Goal: Information Seeking & Learning: Learn about a topic

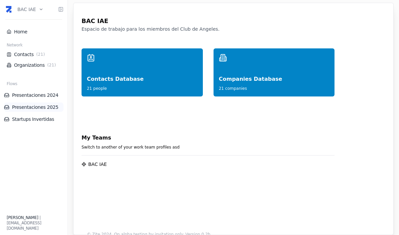
click at [42, 110] on link "Presentaciones 2025" at bounding box center [34, 107] width 60 height 7
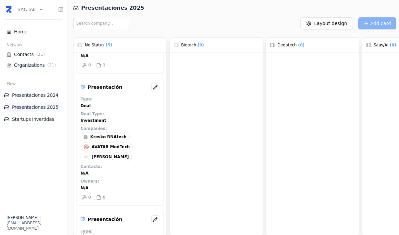
scroll to position [246, 0]
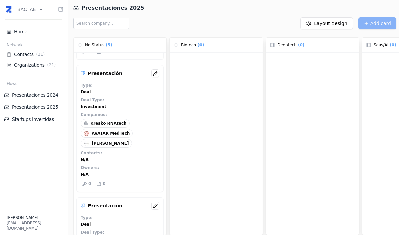
click at [120, 135] on span "AVATAR MedTech" at bounding box center [111, 133] width 38 height 5
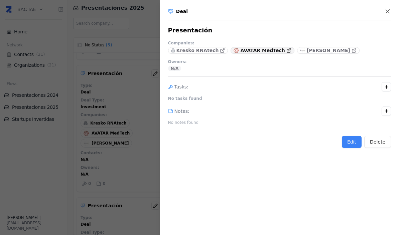
click at [269, 52] on p "AVATAR MedTech" at bounding box center [262, 50] width 44 height 7
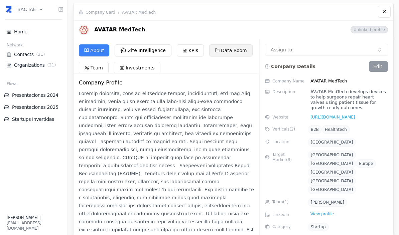
click at [234, 55] on button "Data Room" at bounding box center [230, 50] width 43 height 12
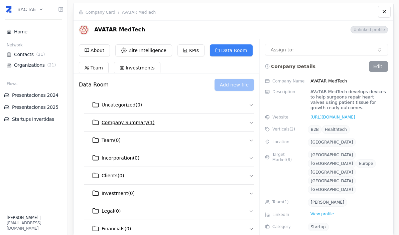
click at [251, 124] on icon "button" at bounding box center [251, 122] width 5 height 5
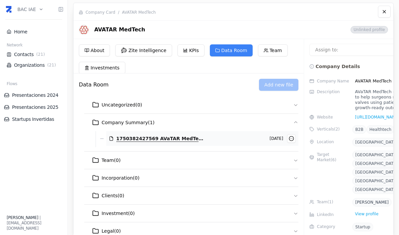
click at [143, 140] on span "1750382427569 AVaTAR MedTech Investor Deck. (1).pdf" at bounding box center [160, 138] width 88 height 7
click at [159, 139] on span "1750382427569 AVaTAR MedTech Investor Deck. (1).pdf" at bounding box center [160, 138] width 88 height 7
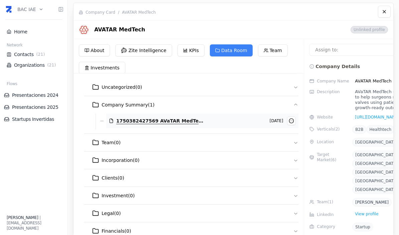
scroll to position [16, 0]
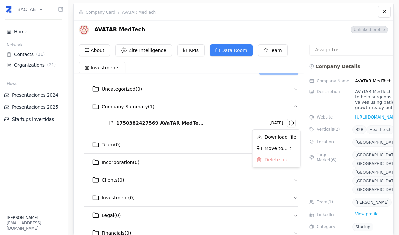
click at [185, 126] on html "BAC IAE Home Network Contacts ( 21 ) Organizations ( 21 ) Flows Presentaciones …" at bounding box center [199, 117] width 399 height 235
click at [175, 126] on span "1750382427569 AVaTAR MedTech Investor Deck. (1).pdf" at bounding box center [160, 123] width 88 height 7
click at [107, 69] on button "Investments" at bounding box center [102, 68] width 46 height 12
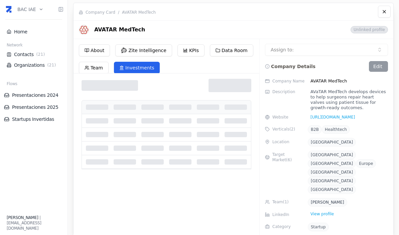
scroll to position [0, 0]
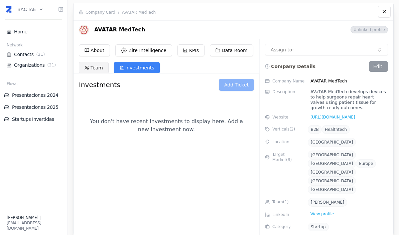
click at [91, 70] on button "Team" at bounding box center [94, 68] width 30 height 12
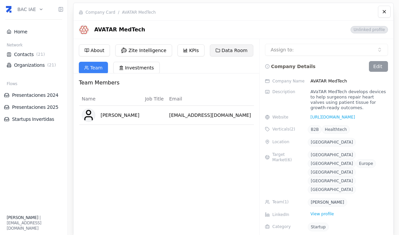
click at [234, 50] on button "Data Room" at bounding box center [231, 50] width 43 height 12
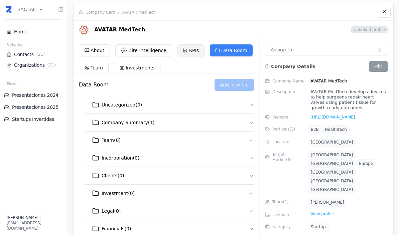
click at [188, 48] on button "KPIs" at bounding box center [191, 50] width 27 height 12
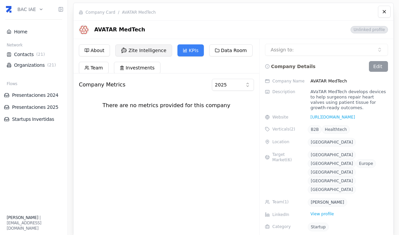
click at [153, 53] on button "Zite Intelligence" at bounding box center [143, 50] width 57 height 12
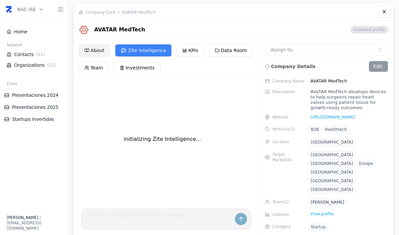
click at [98, 51] on button "About" at bounding box center [94, 50] width 31 height 12
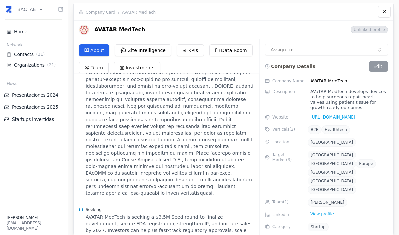
scroll to position [18, 0]
click at [349, 115] on link "https://www.avatarmedtech.co" at bounding box center [331, 117] width 47 height 5
